Goal: Information Seeking & Learning: Learn about a topic

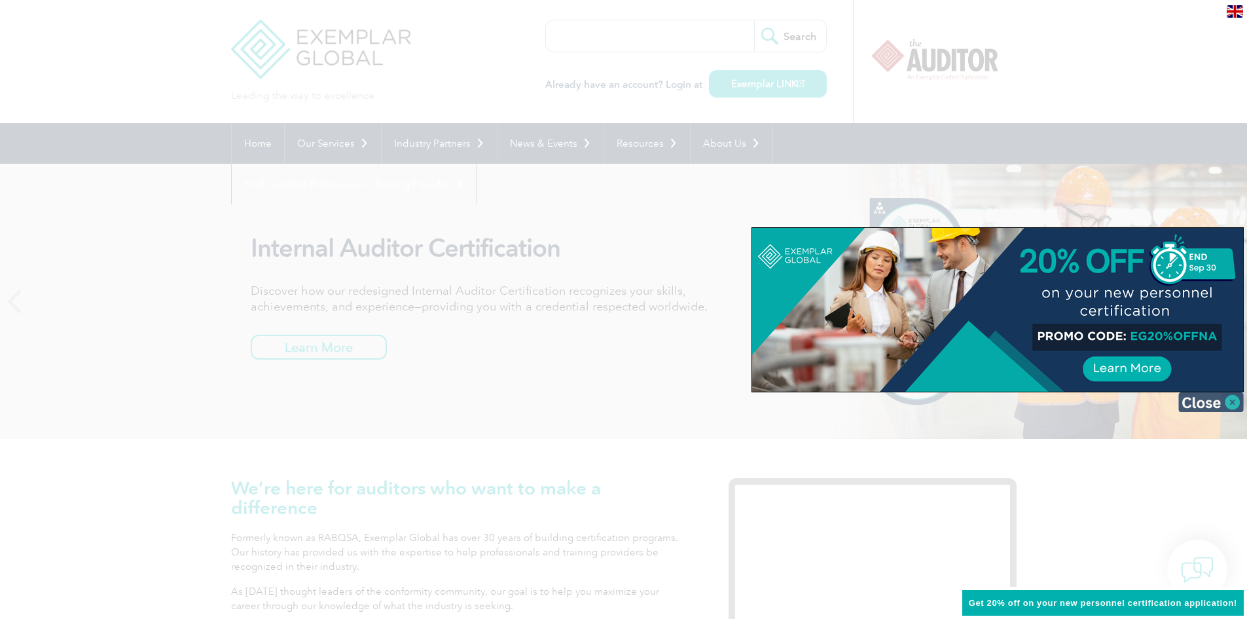
click at [1235, 401] on img at bounding box center [1210, 402] width 65 height 20
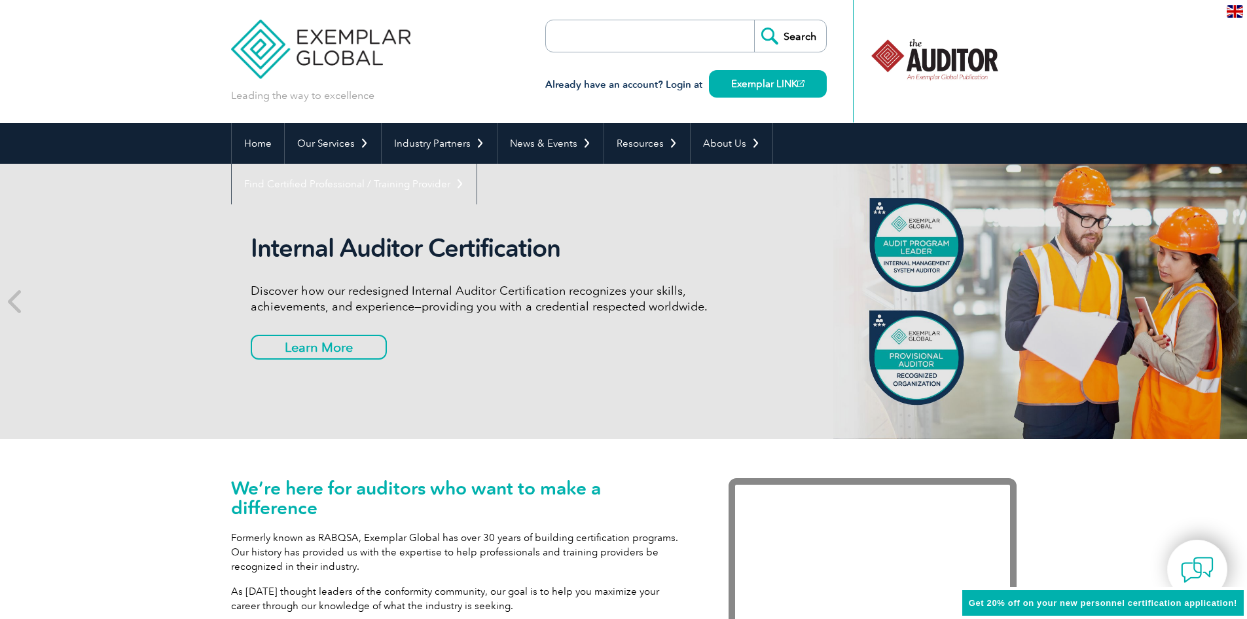
click at [577, 35] on input "search" at bounding box center [620, 35] width 137 height 31
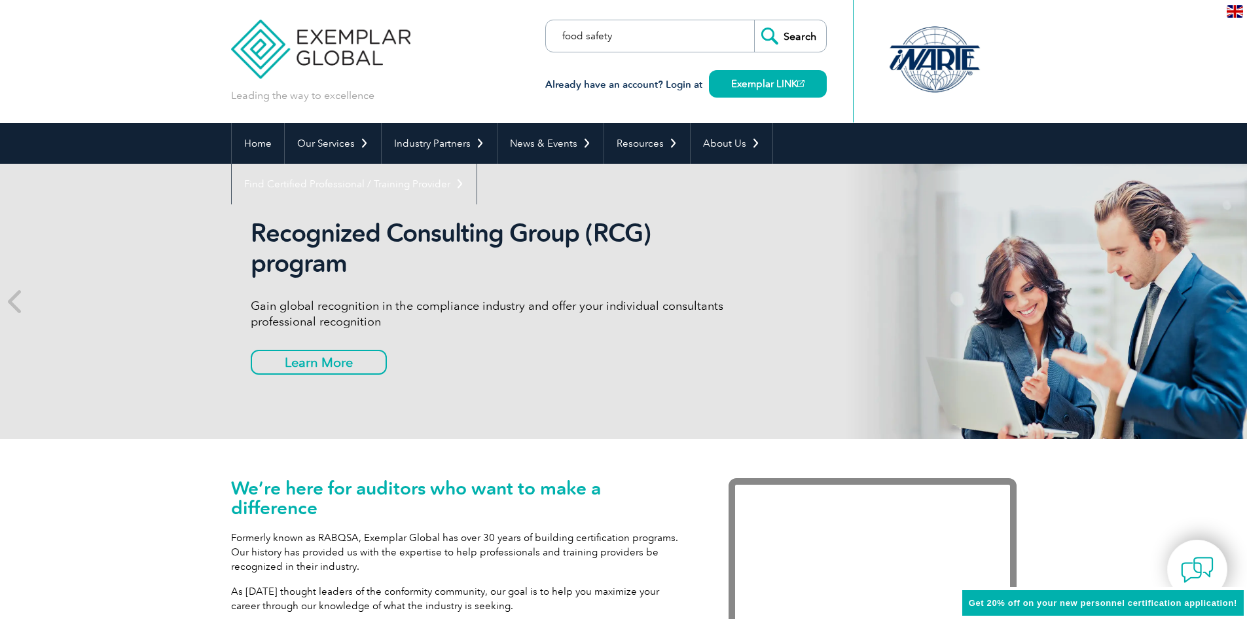
type input "food safety"
click at [754, 20] on input "Search" at bounding box center [790, 35] width 72 height 31
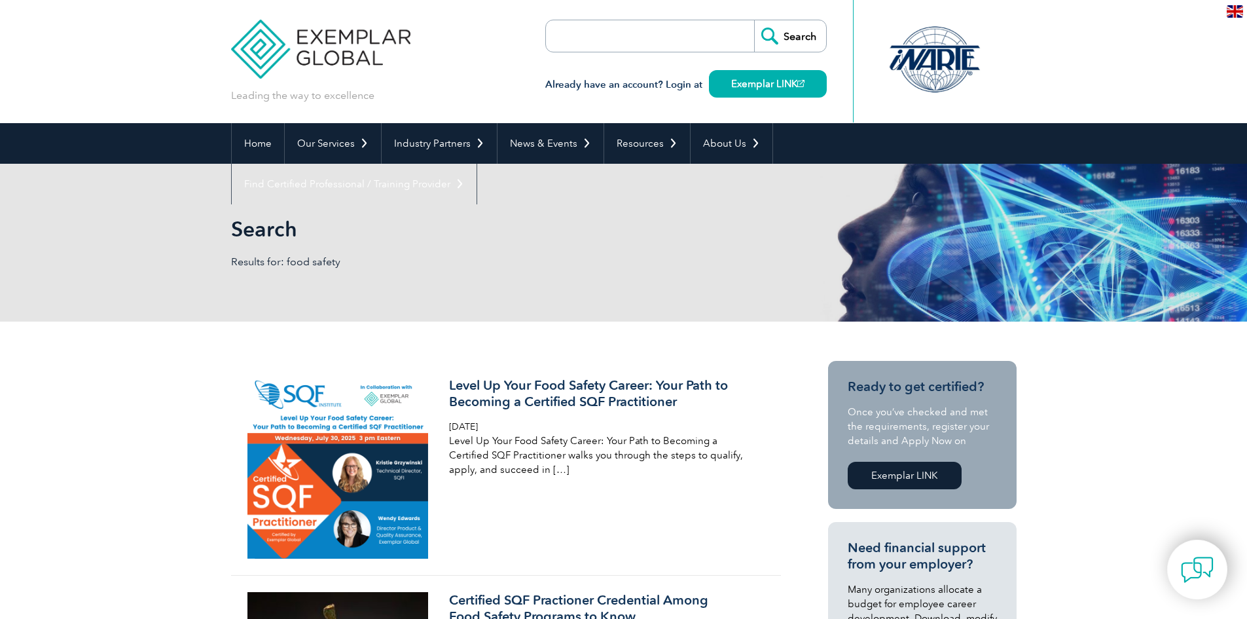
click at [622, 39] on input "search" at bounding box center [620, 35] width 137 height 31
type input "food safety auditor"
click at [754, 20] on input "Search" at bounding box center [790, 35] width 72 height 31
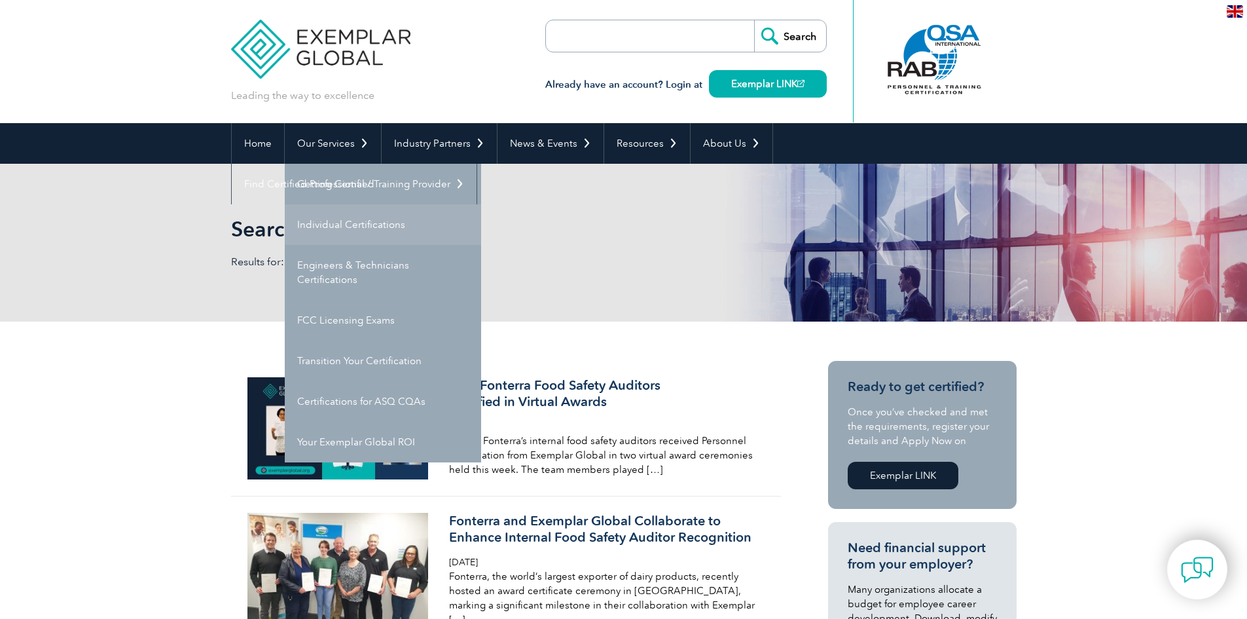
click at [321, 218] on link "Individual Certifications" at bounding box center [383, 224] width 196 height 41
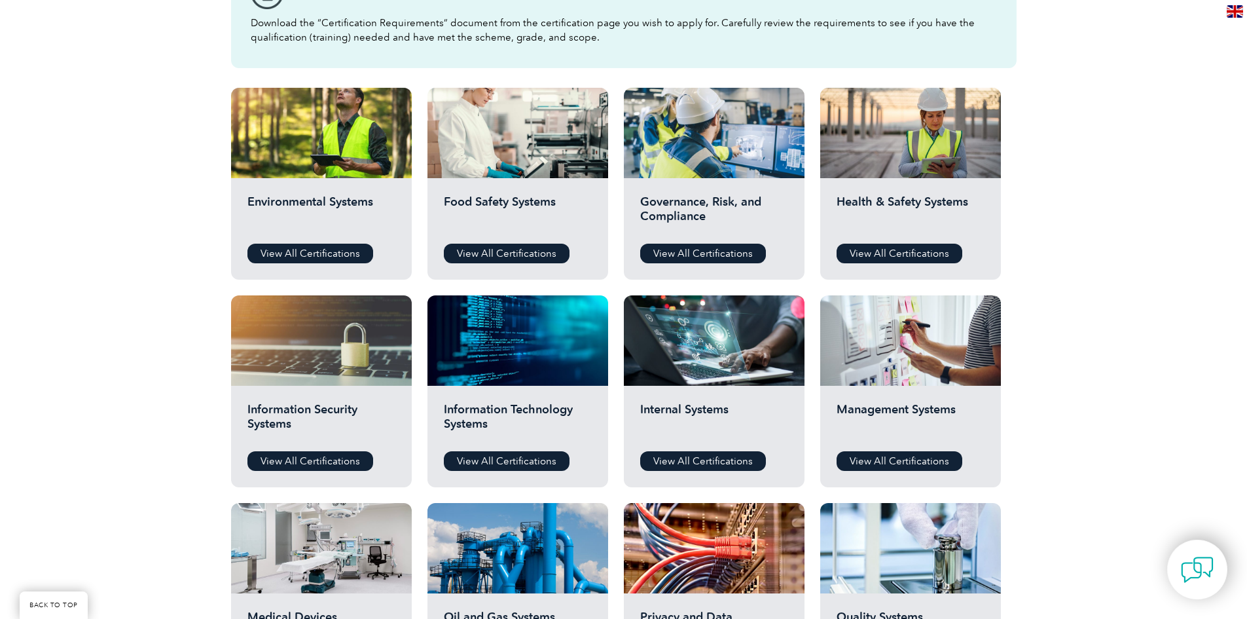
scroll to position [393, 0]
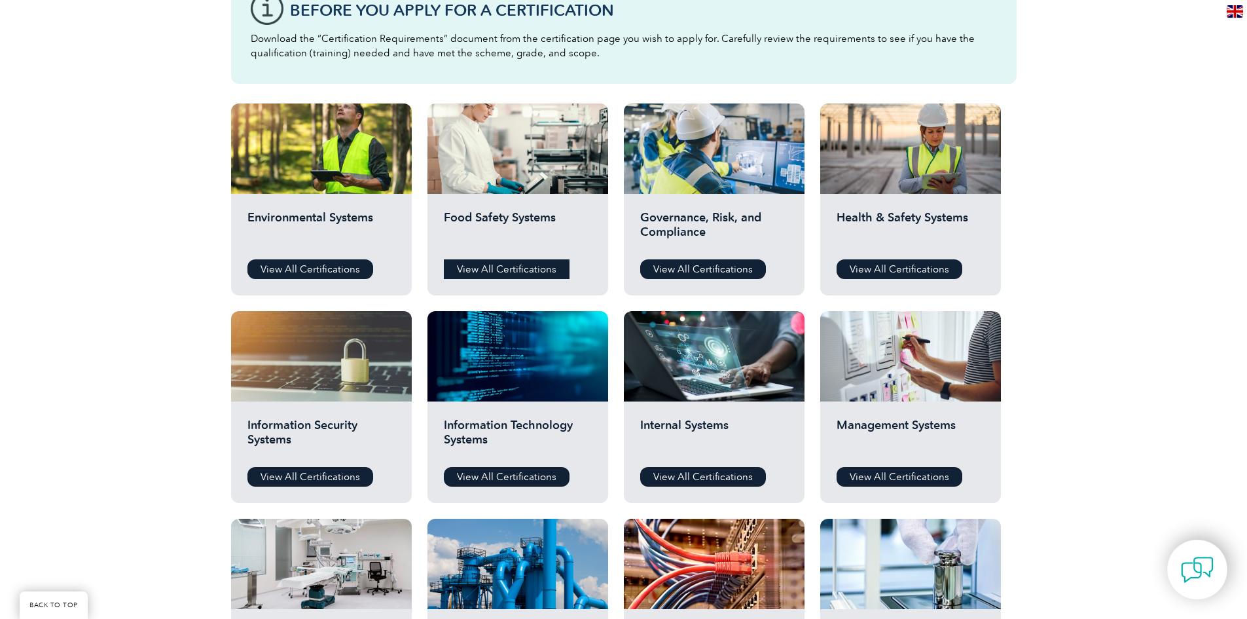
click at [493, 268] on link "View All Certifications" at bounding box center [507, 269] width 126 height 20
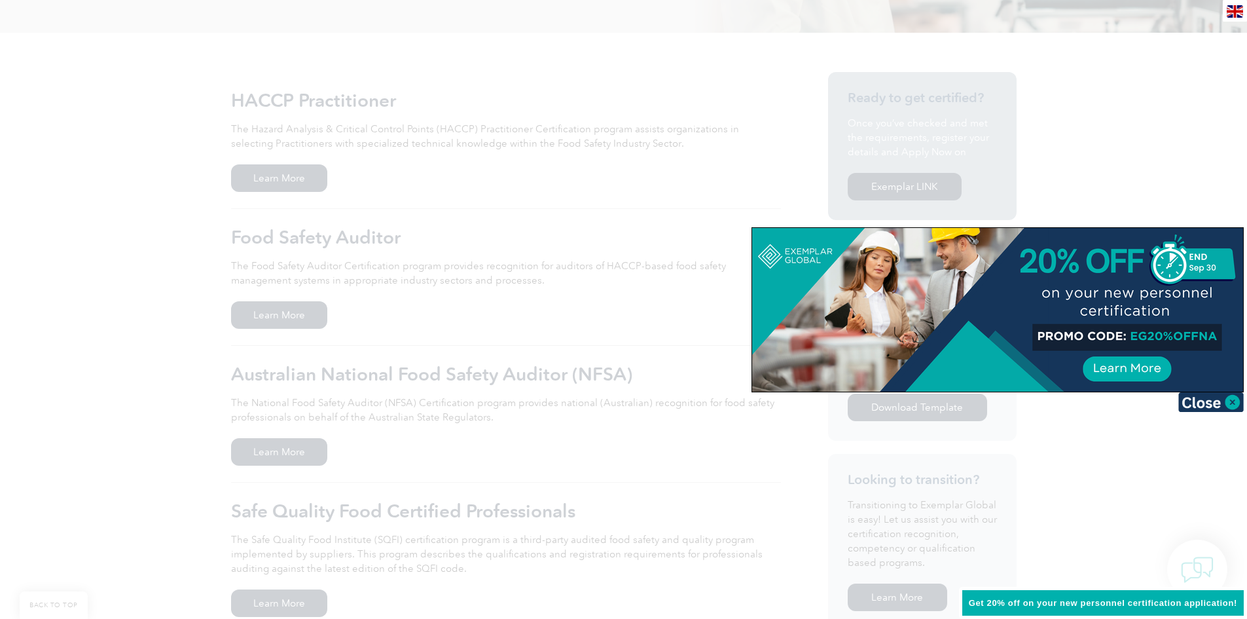
scroll to position [262, 0]
click at [1231, 400] on img at bounding box center [1210, 402] width 65 height 20
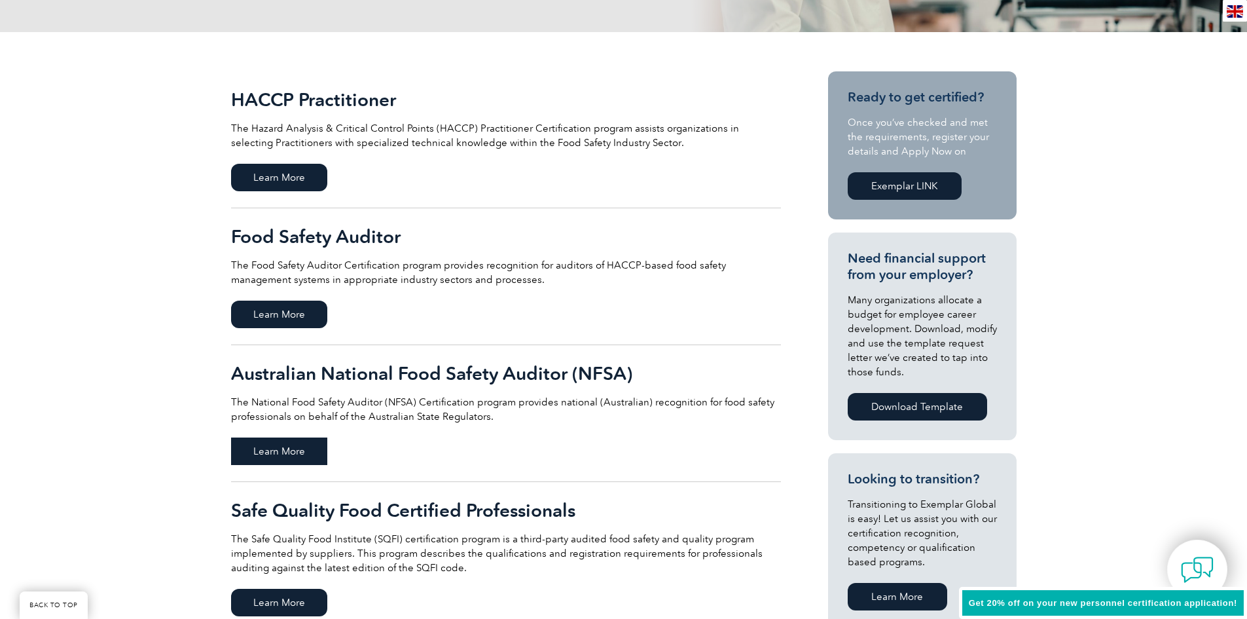
click at [292, 448] on span "Learn More" at bounding box center [279, 450] width 96 height 27
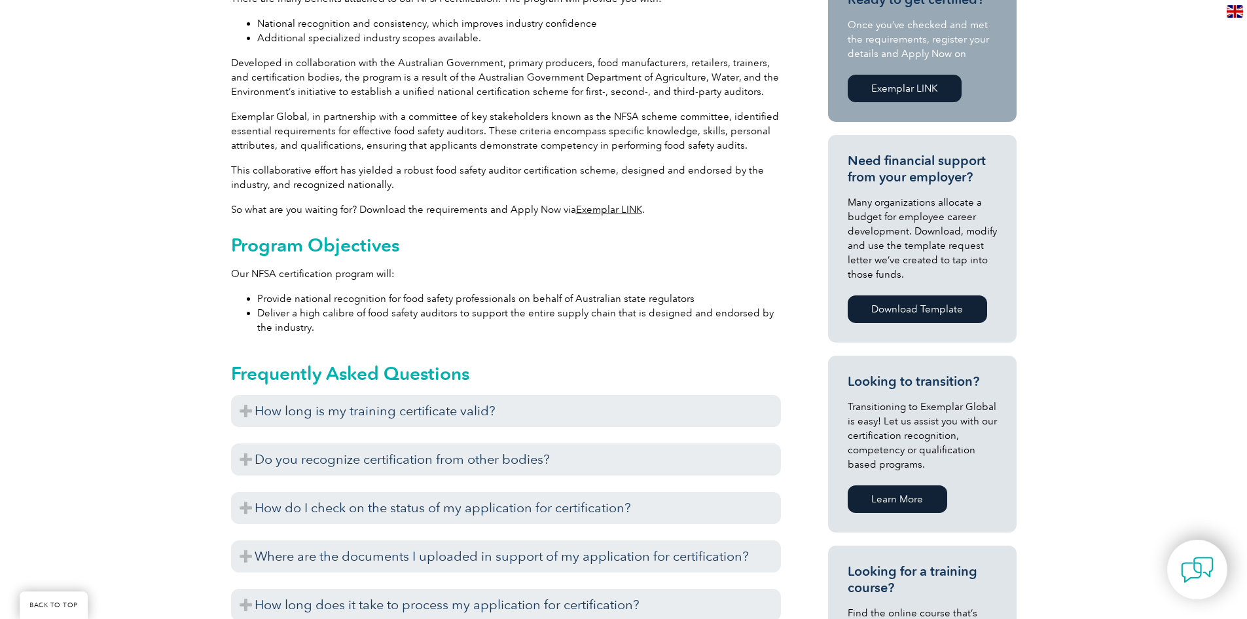
scroll to position [458, 0]
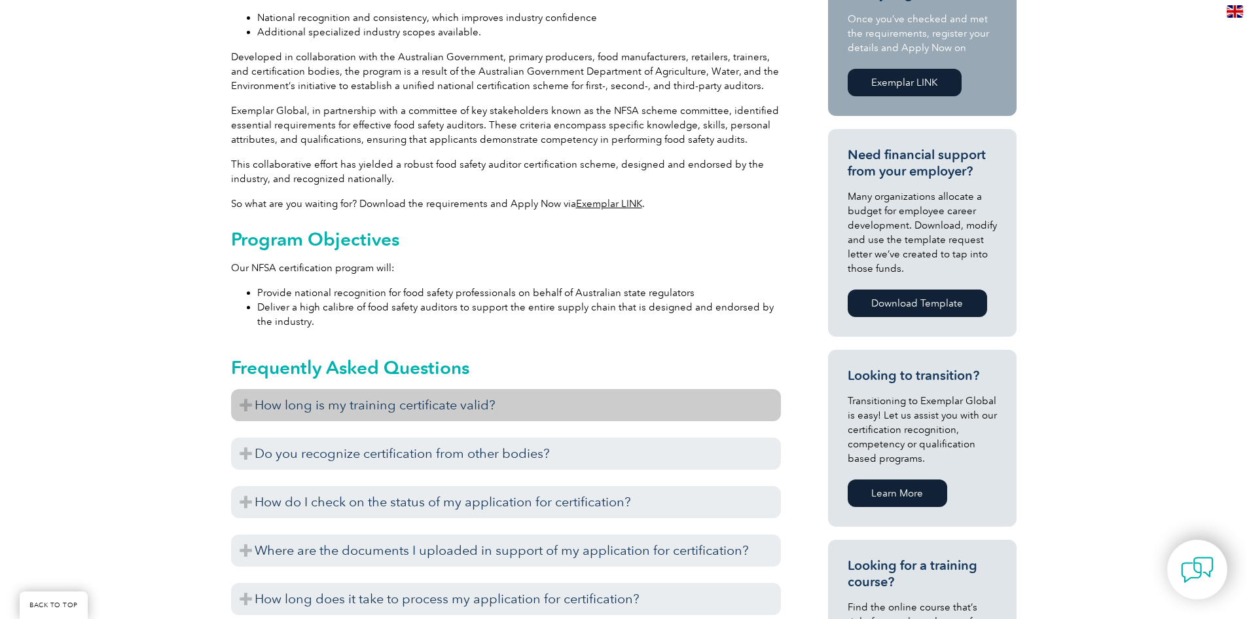
click at [320, 403] on h3 "How long is my training certificate valid?" at bounding box center [506, 405] width 550 height 32
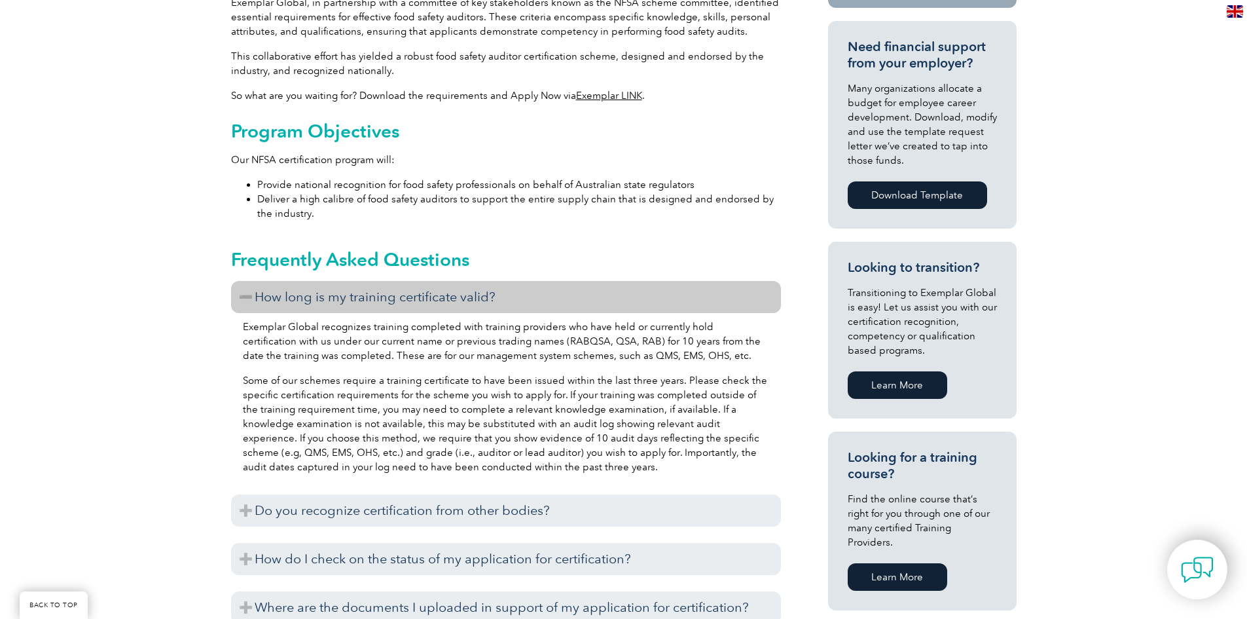
scroll to position [589, 0]
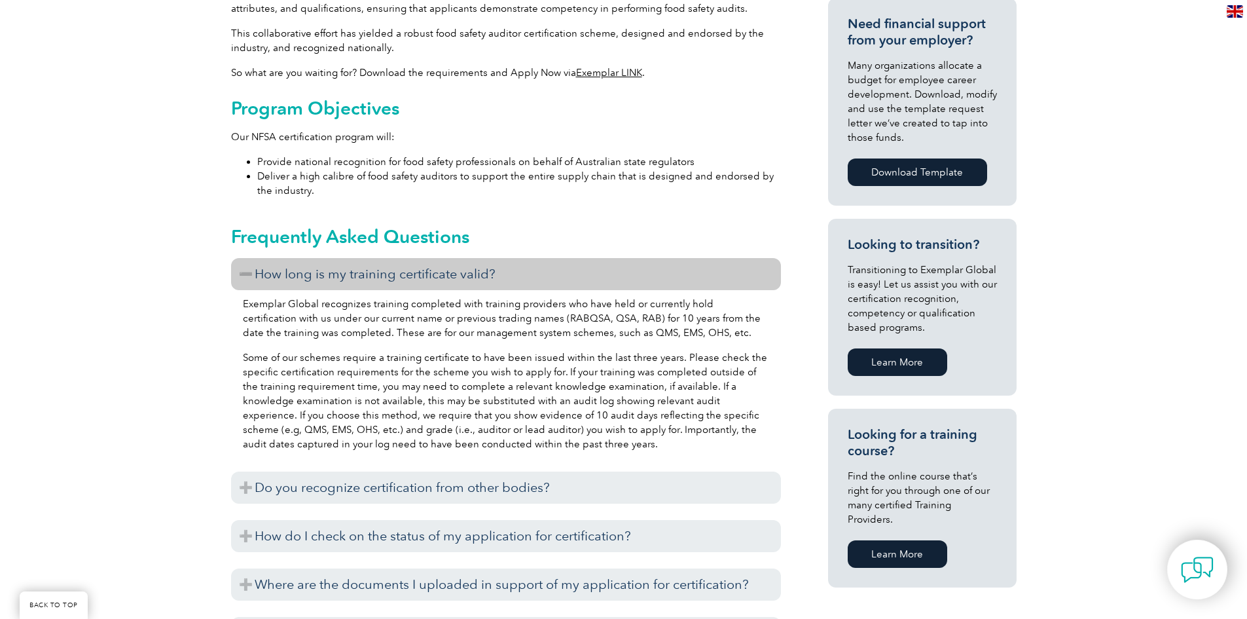
click at [245, 267] on h3 "How long is my training certificate valid?" at bounding box center [506, 274] width 550 height 32
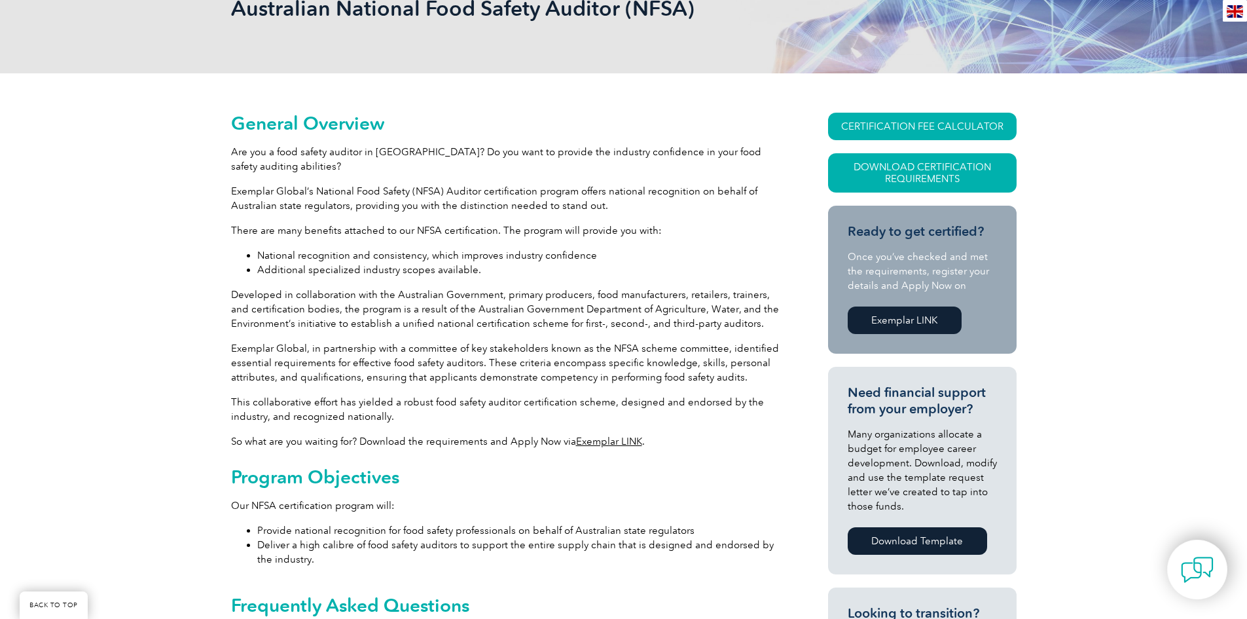
scroll to position [0, 0]
